Goal: Information Seeking & Learning: Learn about a topic

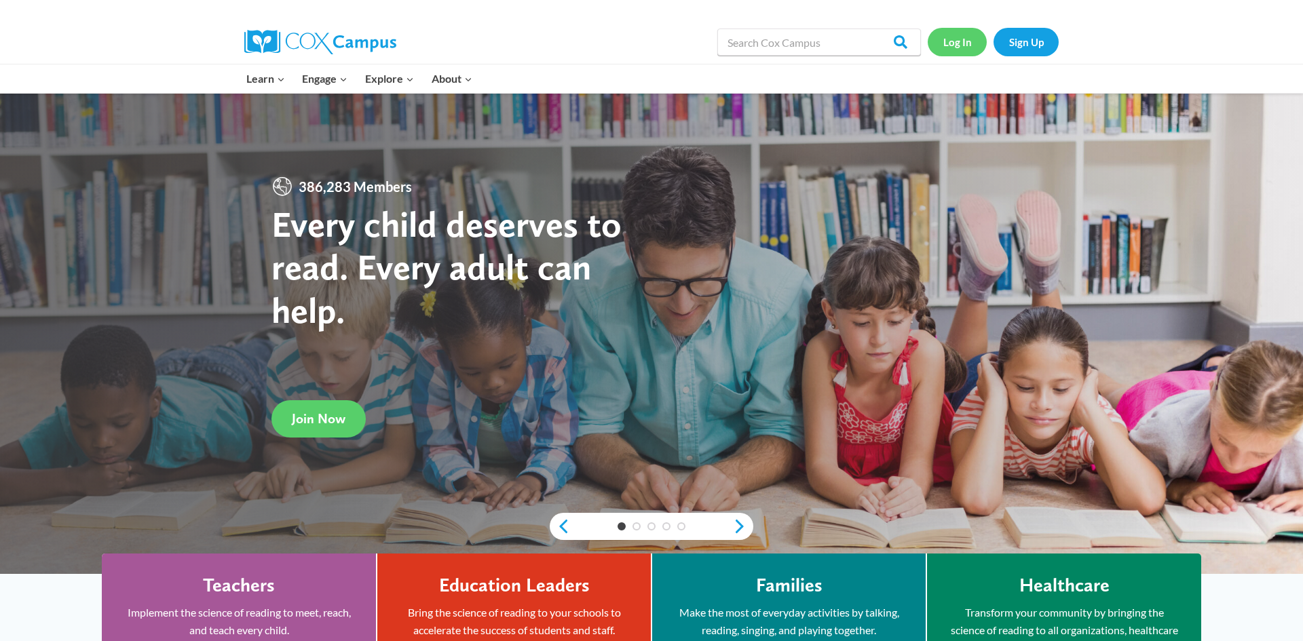
click at [974, 52] on link "Log In" at bounding box center [957, 42] width 59 height 28
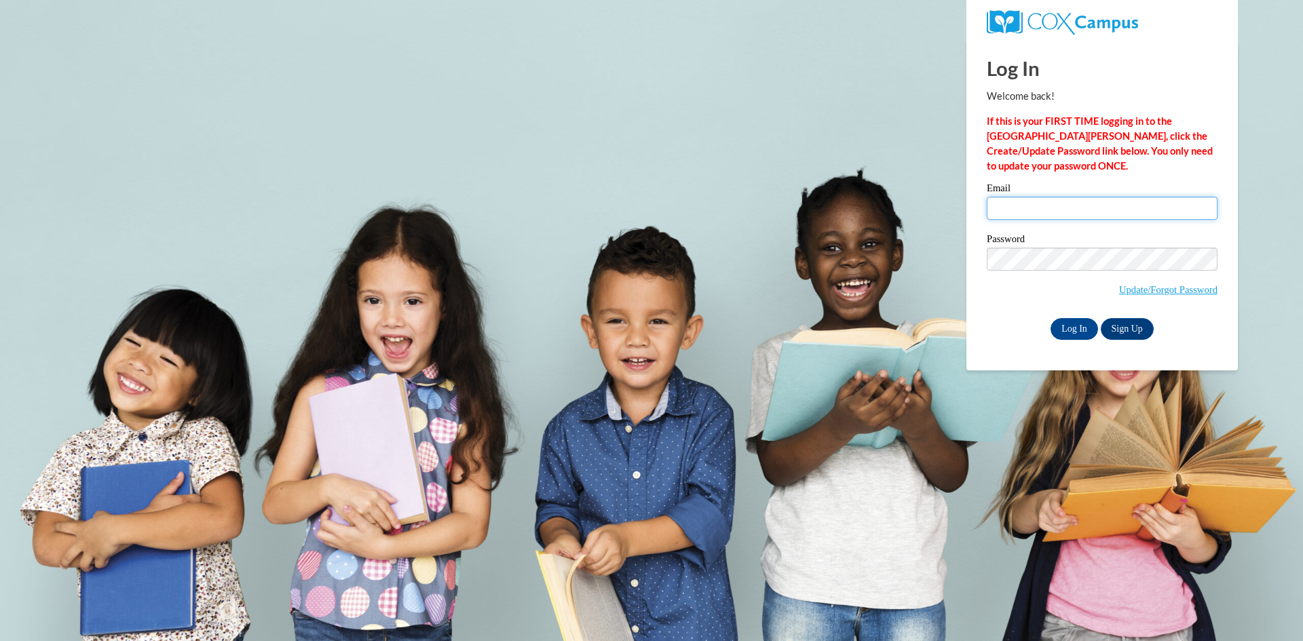
click at [1005, 202] on input "Email" at bounding box center [1102, 208] width 231 height 23
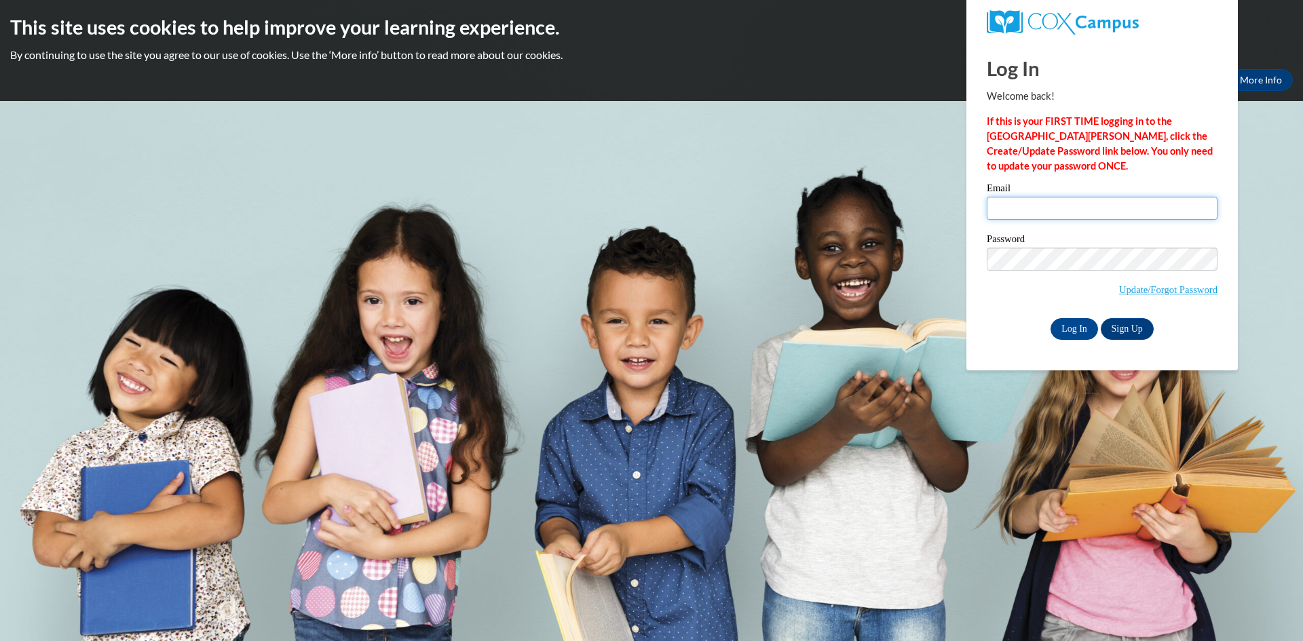
type input "[EMAIL_ADDRESS][DOMAIN_NAME]"
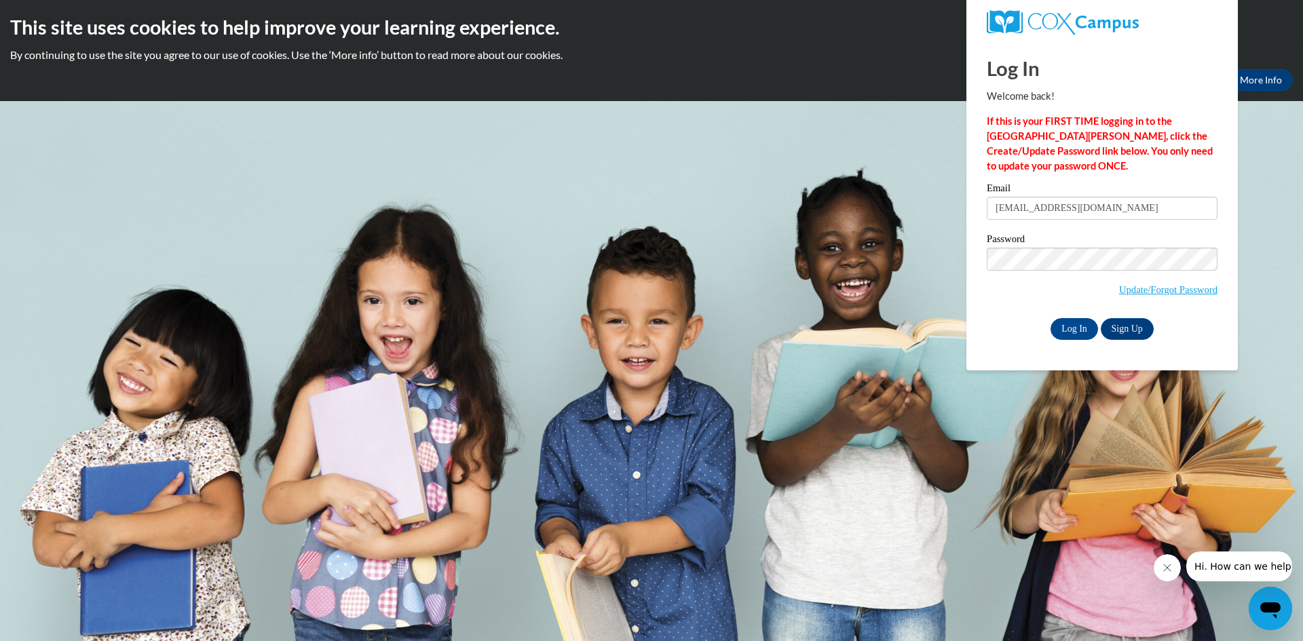
click at [1002, 330] on div "Log In Sign Up" at bounding box center [1102, 329] width 231 height 22
click at [1066, 319] on input "Log In" at bounding box center [1075, 329] width 48 height 22
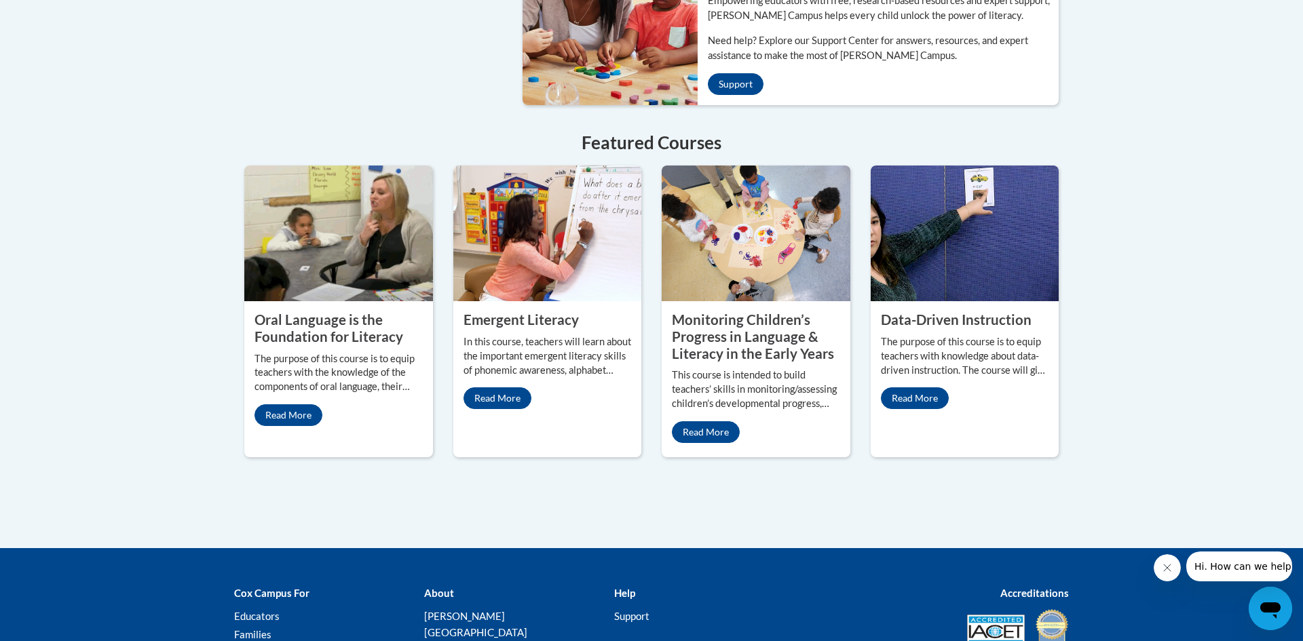
scroll to position [1120, 0]
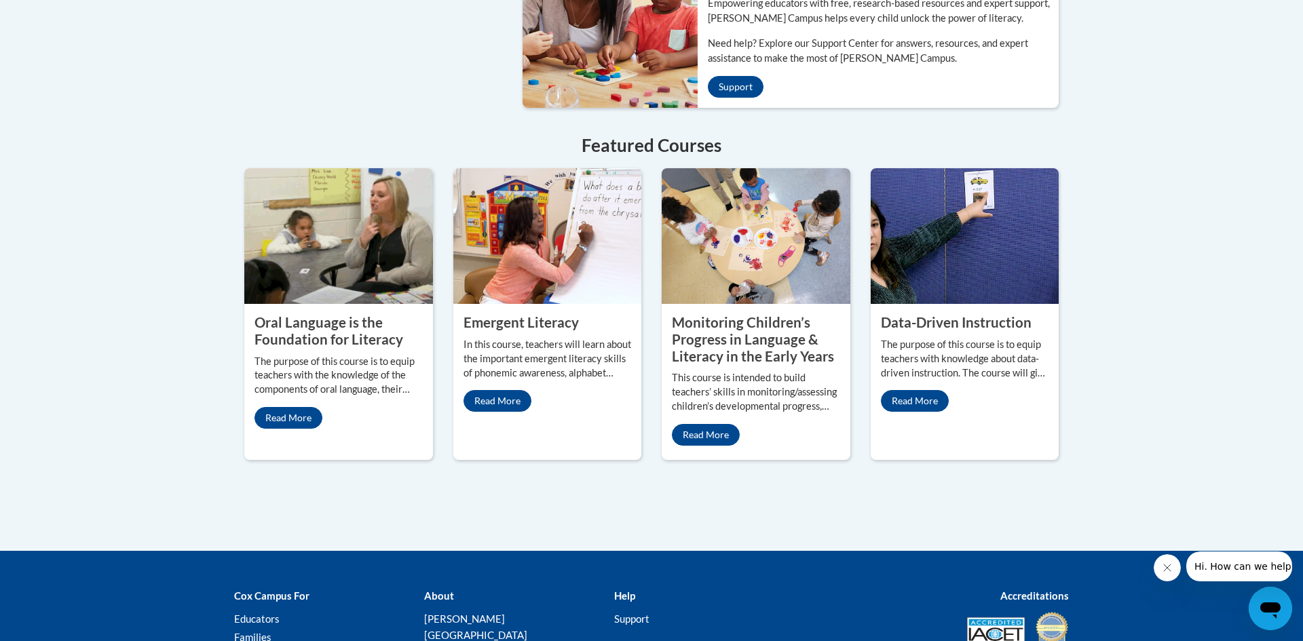
click at [328, 314] on property "Oral Language is the Foundation for Literacy" at bounding box center [329, 330] width 149 height 33
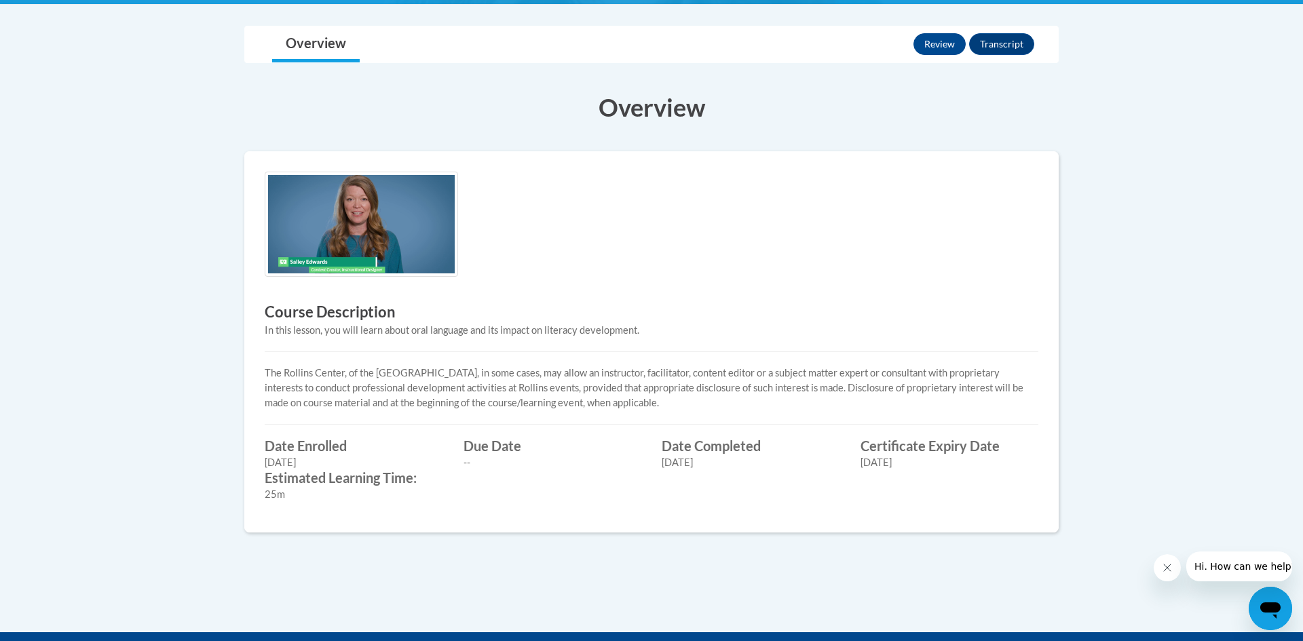
scroll to position [312, 0]
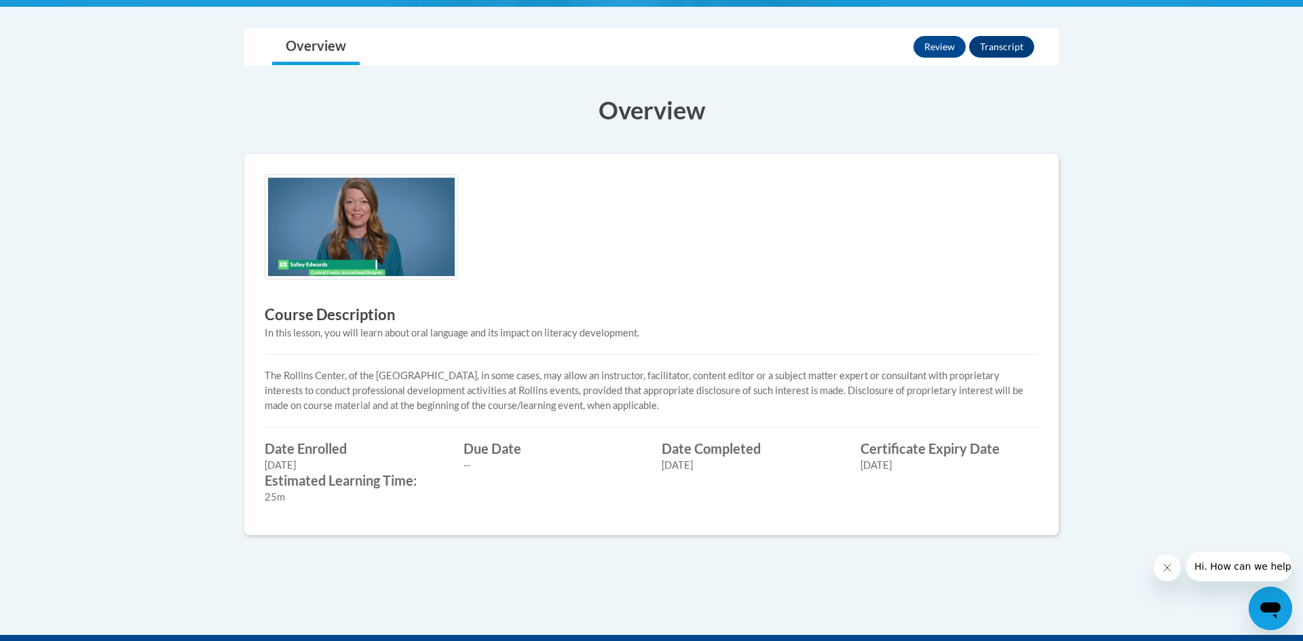
click at [348, 259] on img at bounding box center [361, 226] width 193 height 105
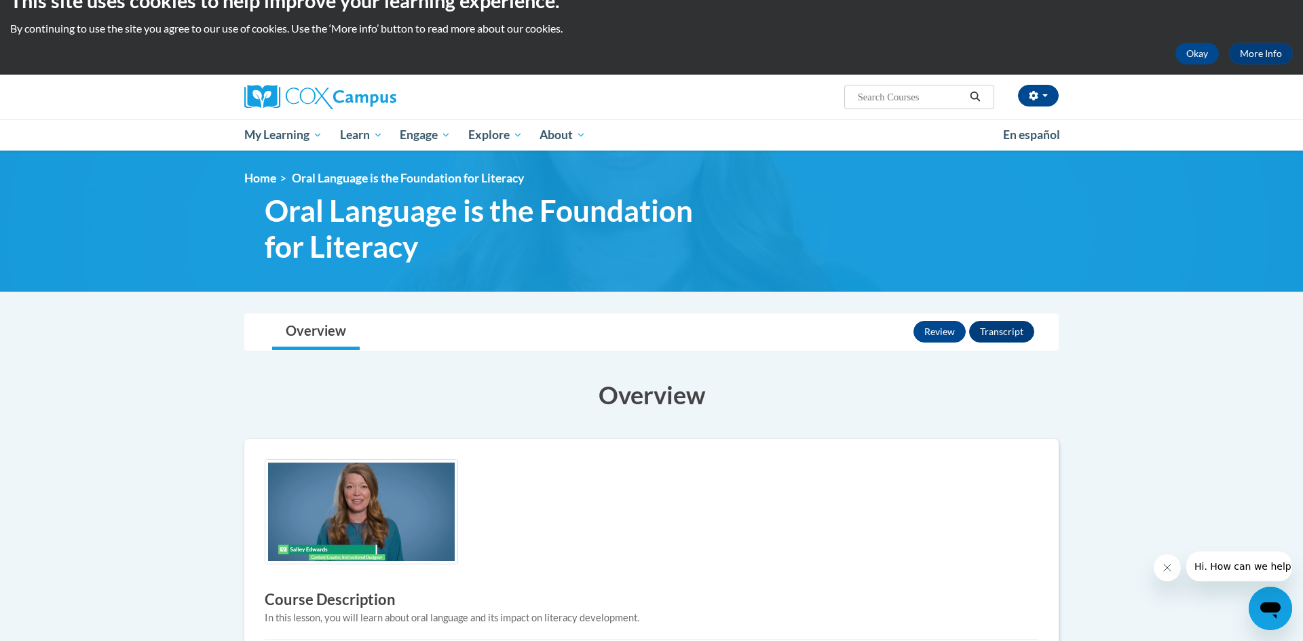
scroll to position [0, 0]
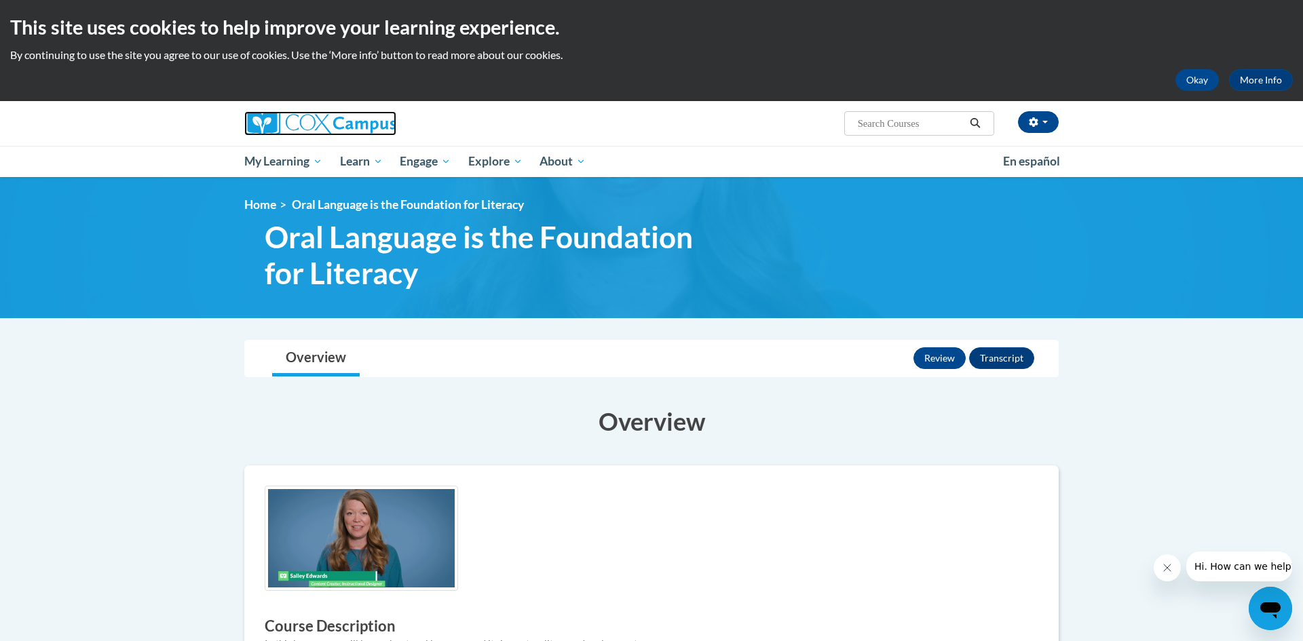
click at [287, 124] on img at bounding box center [320, 123] width 152 height 24
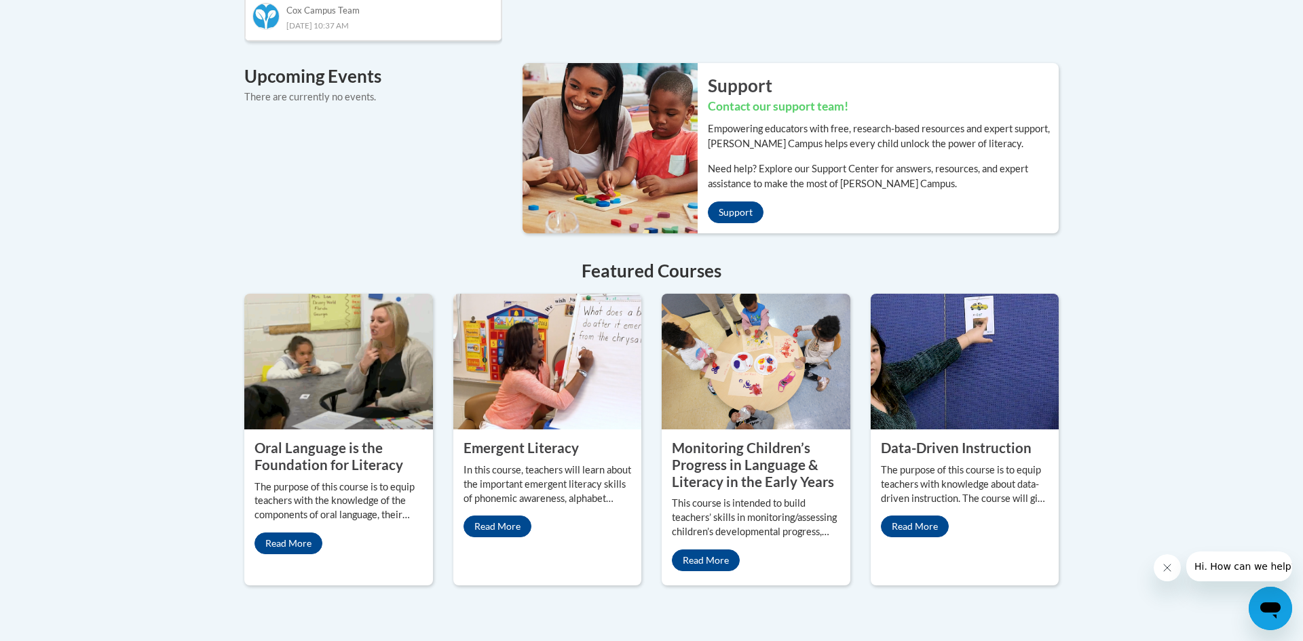
scroll to position [994, 0]
click at [977, 392] on img at bounding box center [965, 363] width 189 height 136
